Goal: Information Seeking & Learning: Learn about a topic

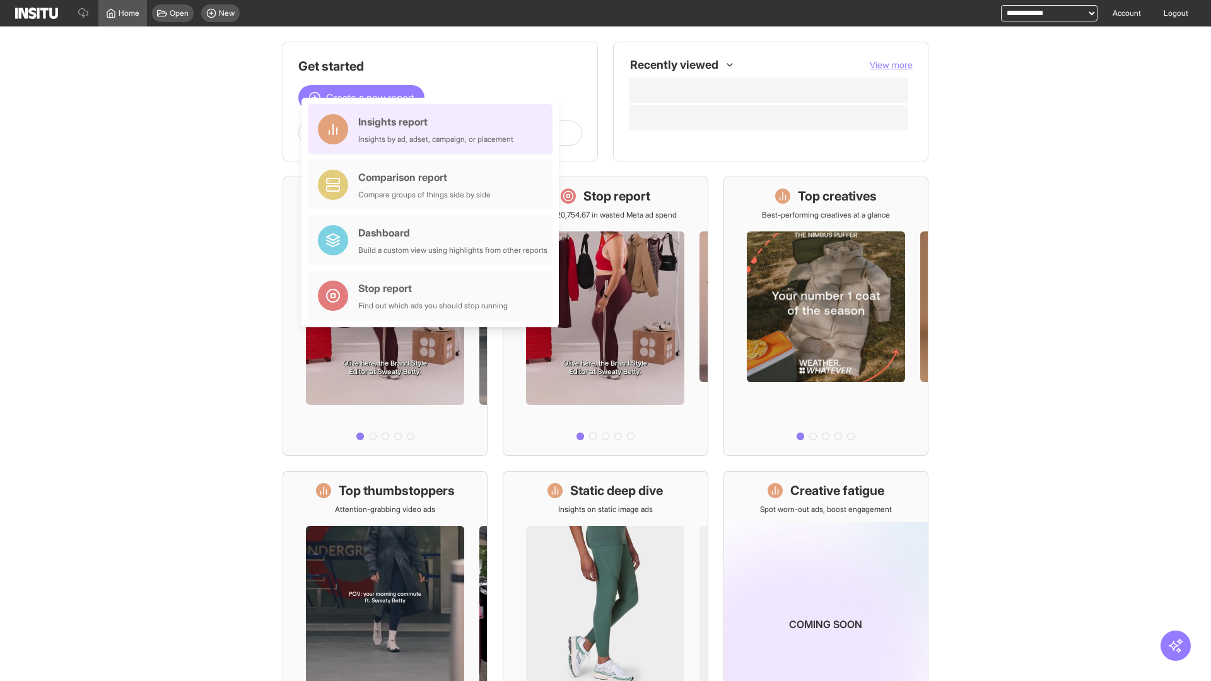
click at [433, 129] on div "Insights report Insights by ad, adset, campaign, or placement" at bounding box center [435, 129] width 155 height 30
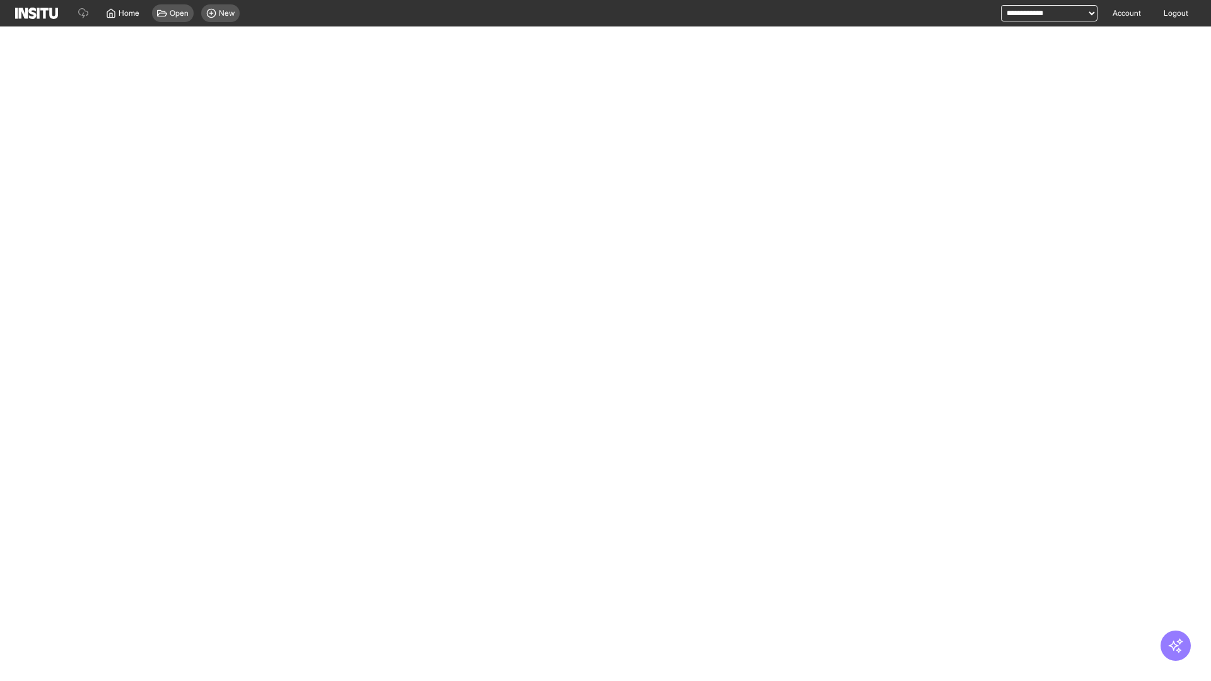
select select "**"
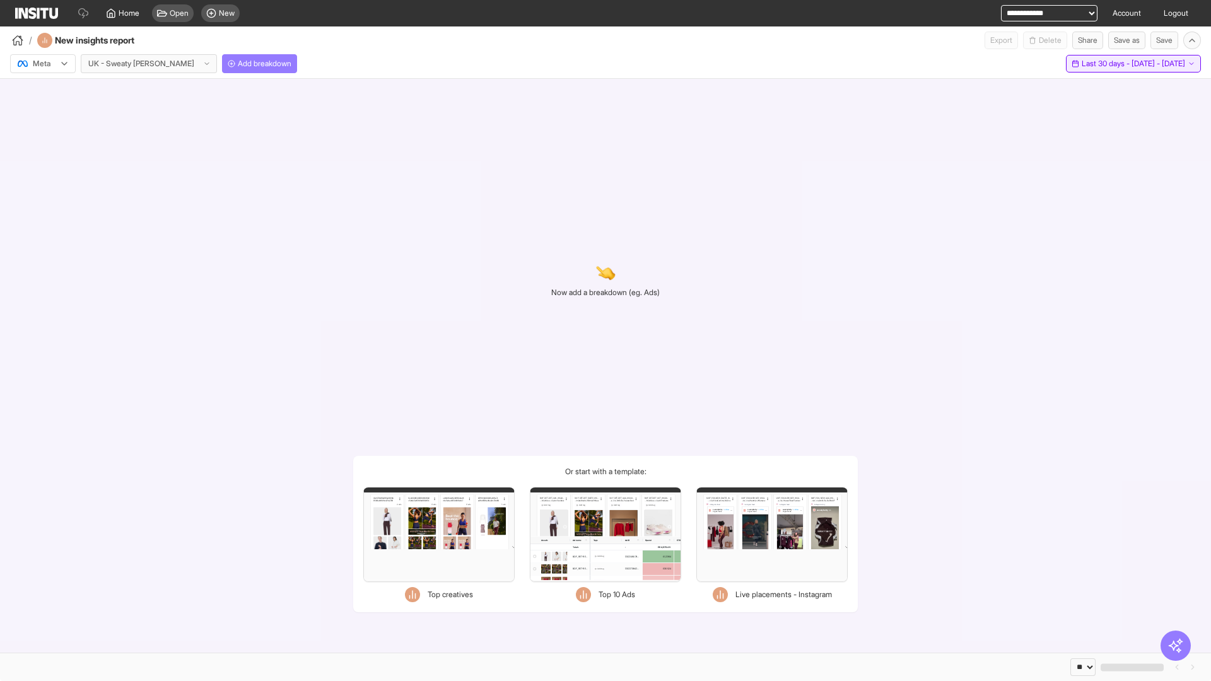
click at [1105, 64] on span "Last 30 days - [DATE] - [DATE]" at bounding box center [1133, 64] width 103 height 10
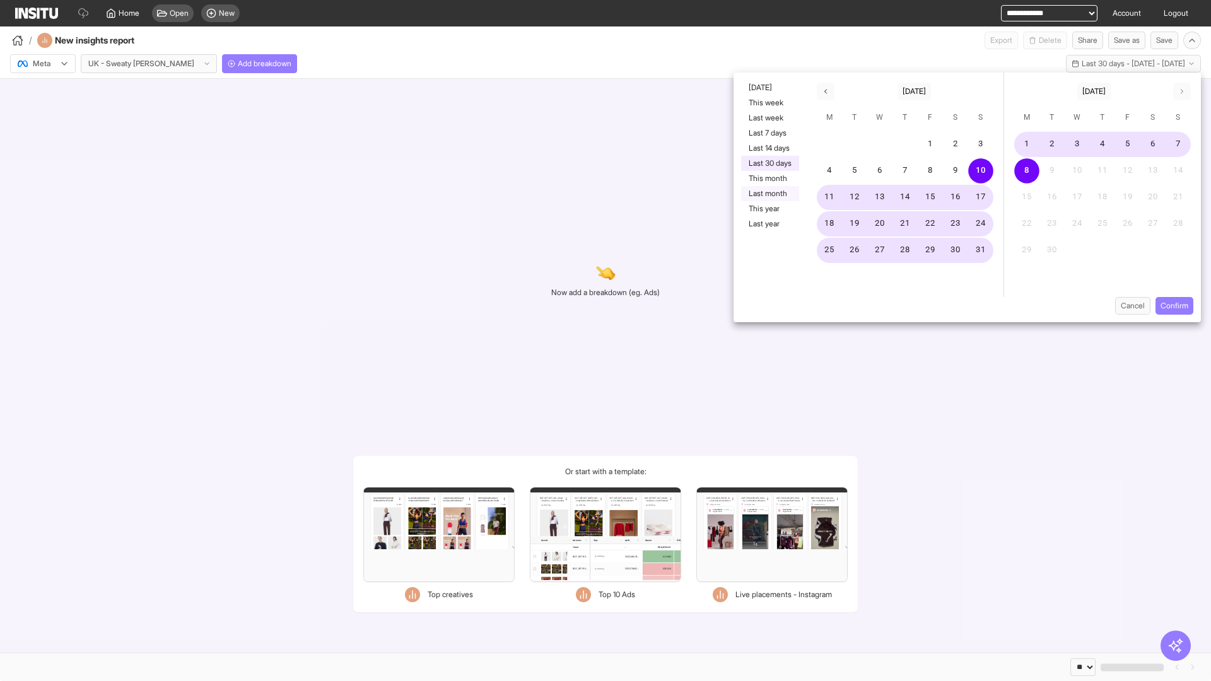
click at [769, 194] on button "Last month" at bounding box center [770, 193] width 58 height 15
